Goal: Task Accomplishment & Management: Manage account settings

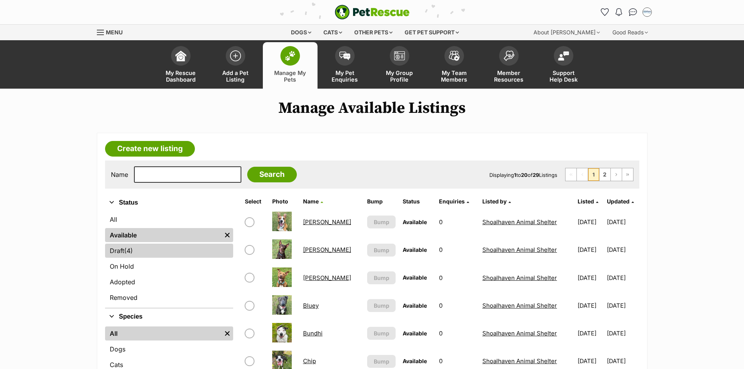
click at [172, 255] on link "Draft (4) Items" at bounding box center [169, 251] width 128 height 14
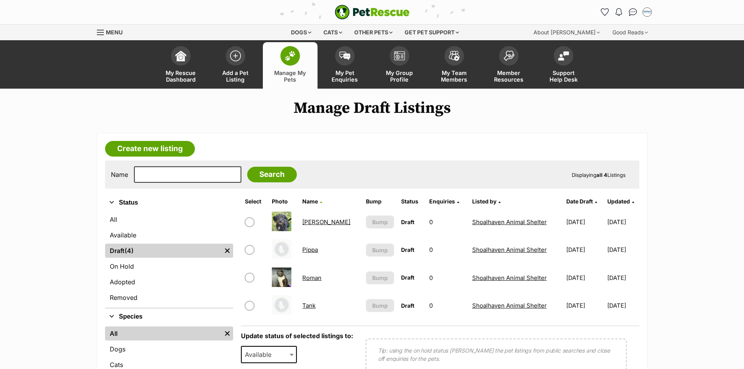
scroll to position [39, 0]
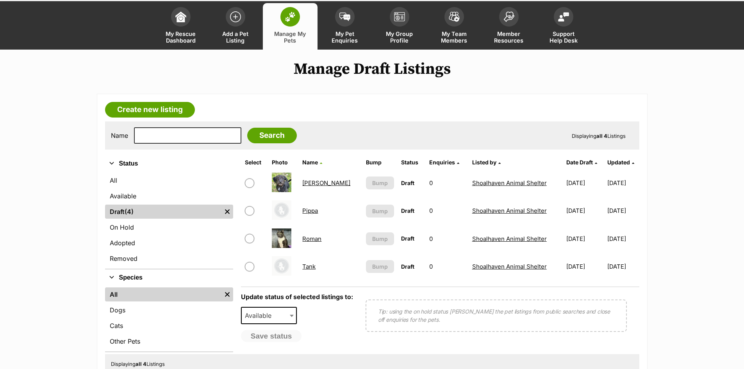
click at [251, 181] on input "checkbox" at bounding box center [249, 182] width 9 height 9
checkbox input "true"
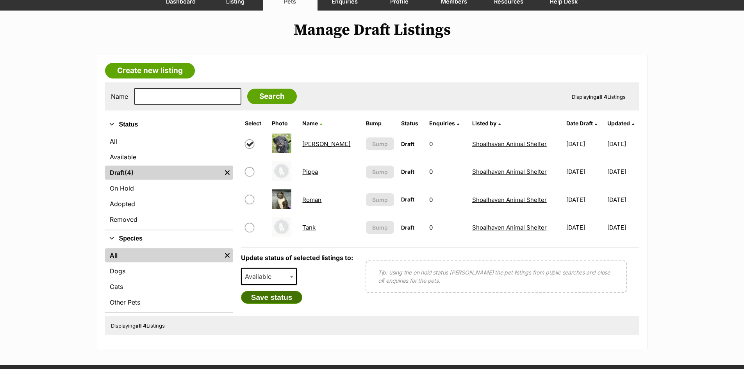
click at [289, 294] on button "Save status" at bounding box center [272, 297] width 62 height 13
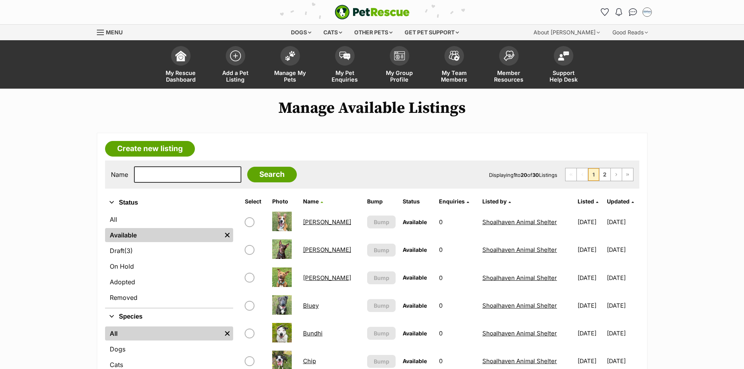
click at [321, 249] on link "[PERSON_NAME]" at bounding box center [327, 249] width 48 height 7
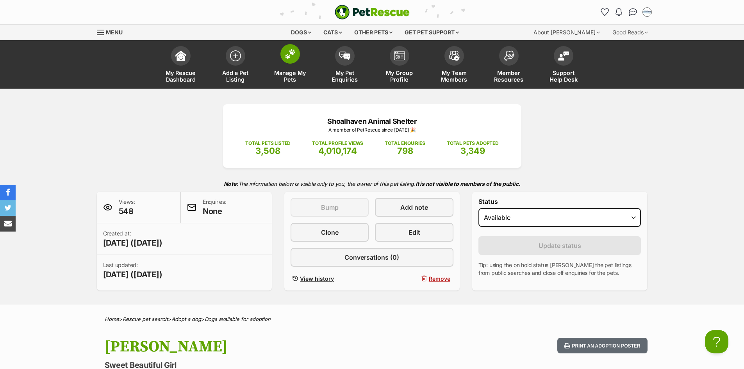
click at [277, 42] on link "Manage My Pets" at bounding box center [290, 65] width 55 height 46
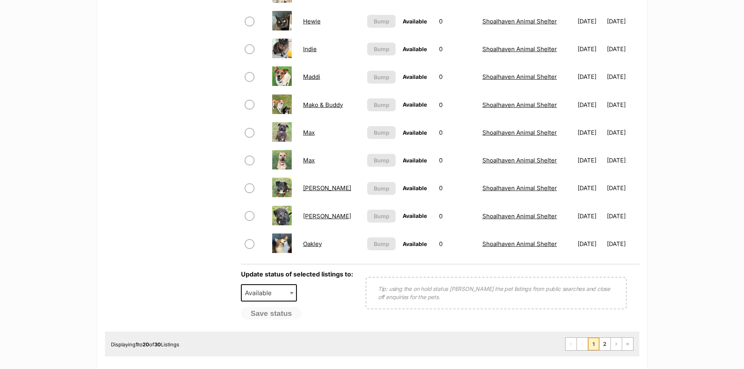
scroll to position [508, 0]
click at [313, 188] on link "[PERSON_NAME]" at bounding box center [327, 187] width 48 height 7
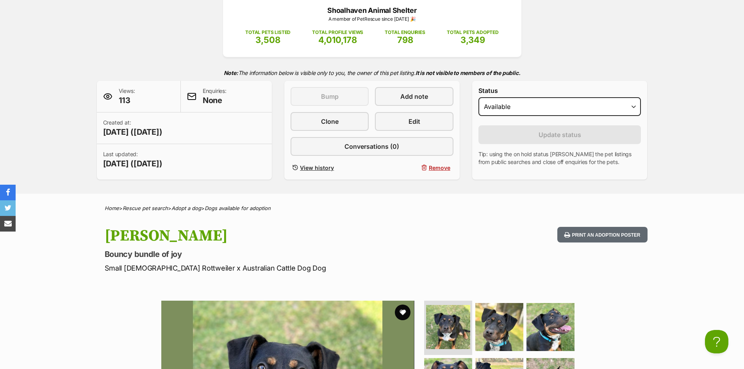
scroll to position [117, 0]
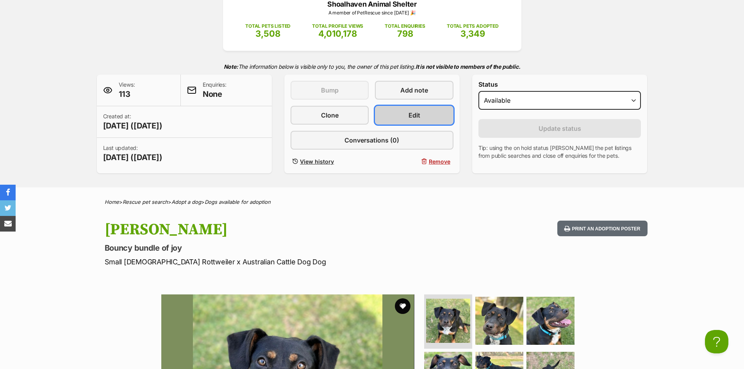
click at [426, 118] on link "Edit" at bounding box center [414, 115] width 78 height 19
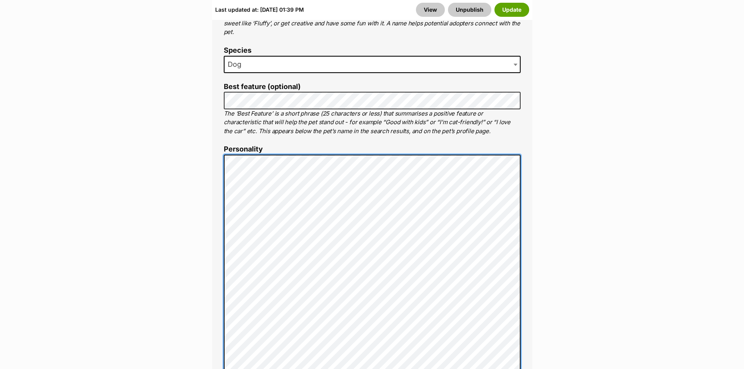
scroll to position [511, 0]
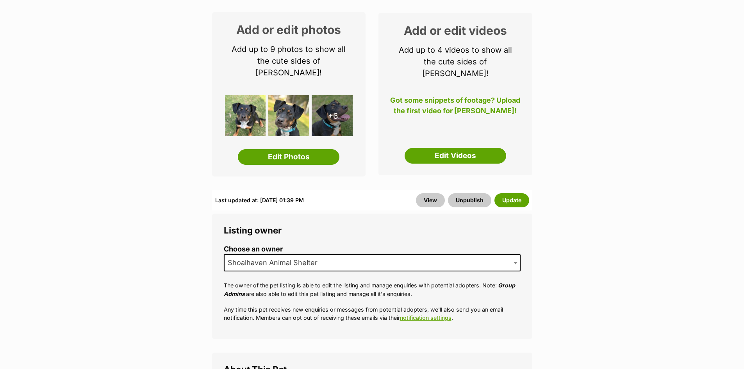
scroll to position [0, 0]
